Goal: Transaction & Acquisition: Purchase product/service

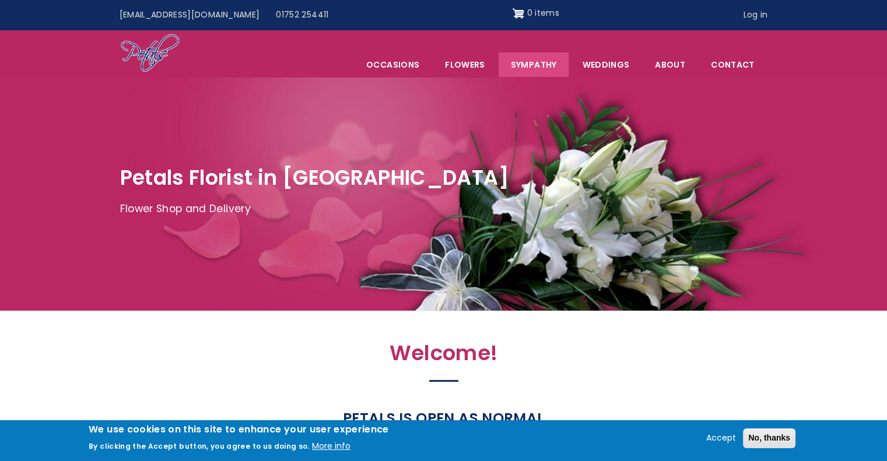
click at [524, 64] on link "Sympathy" at bounding box center [534, 64] width 71 height 24
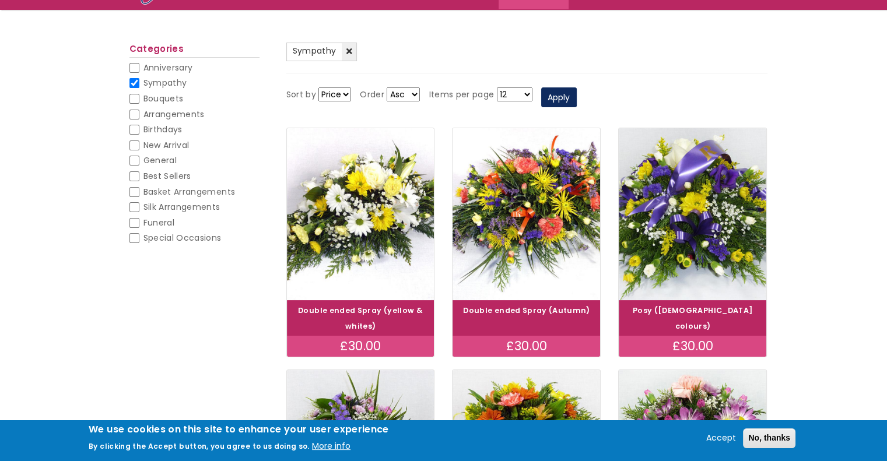
scroll to position [96, 0]
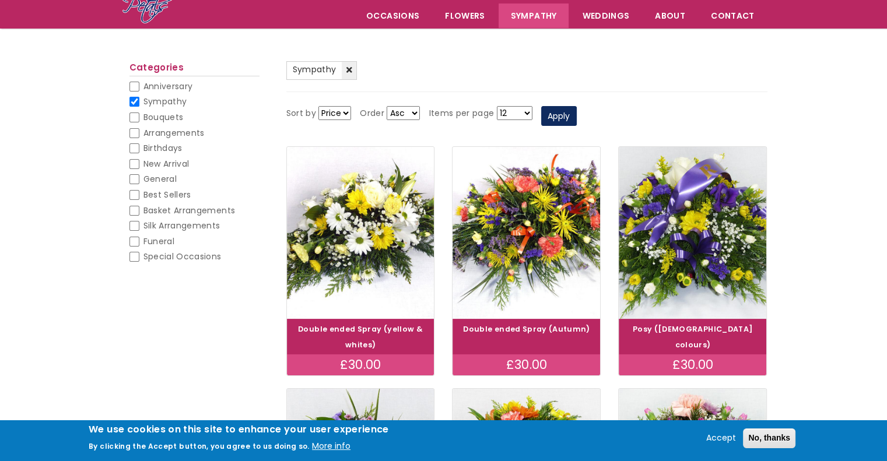
click at [133, 193] on input "Best Sellers" at bounding box center [134, 195] width 10 height 10
checkbox input "false"
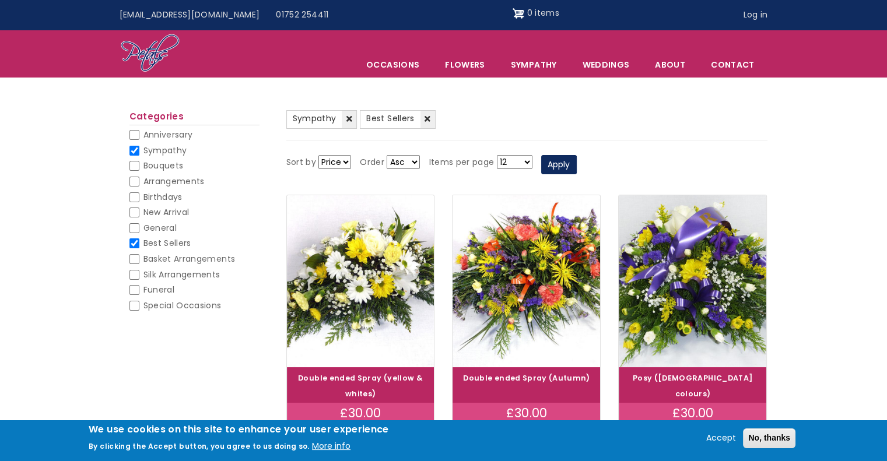
click at [135, 148] on input "Sympathy" at bounding box center [134, 151] width 10 height 10
checkbox input "false"
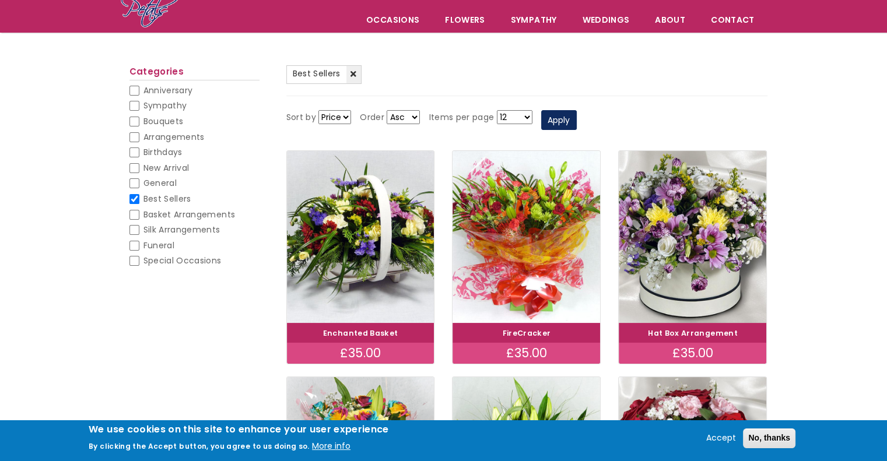
scroll to position [71, 0]
